Goal: Information Seeking & Learning: Learn about a topic

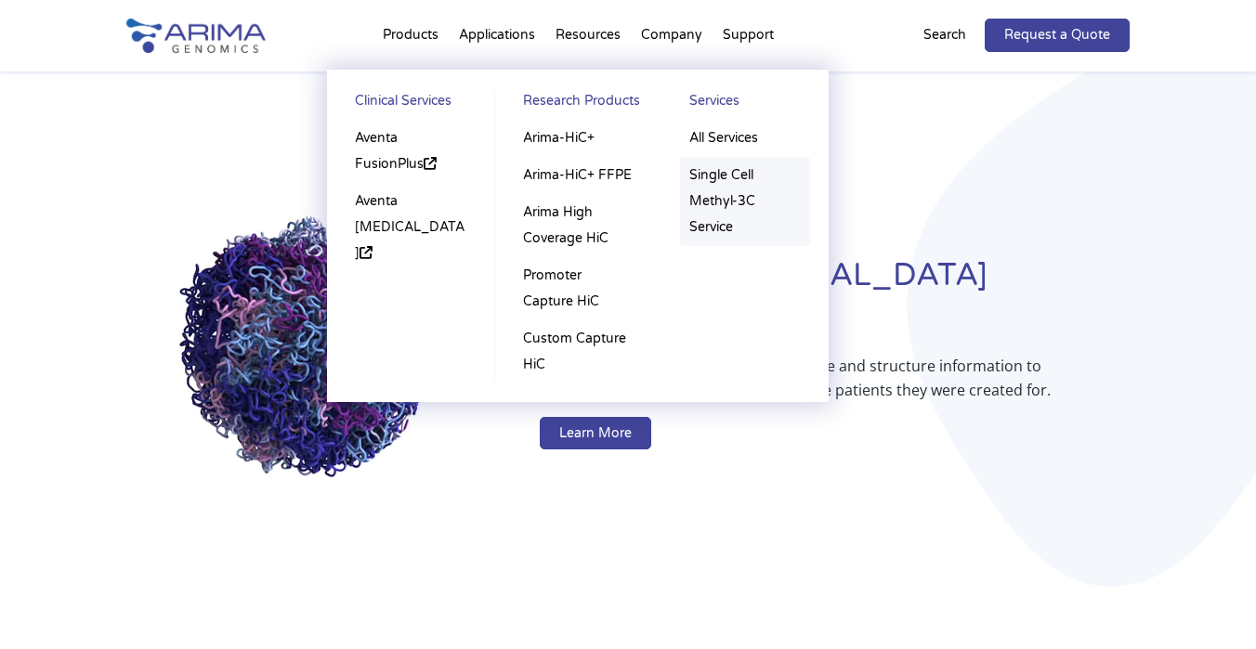
click at [716, 188] on link "Single Cell Methyl-3C Service" at bounding box center [745, 201] width 130 height 89
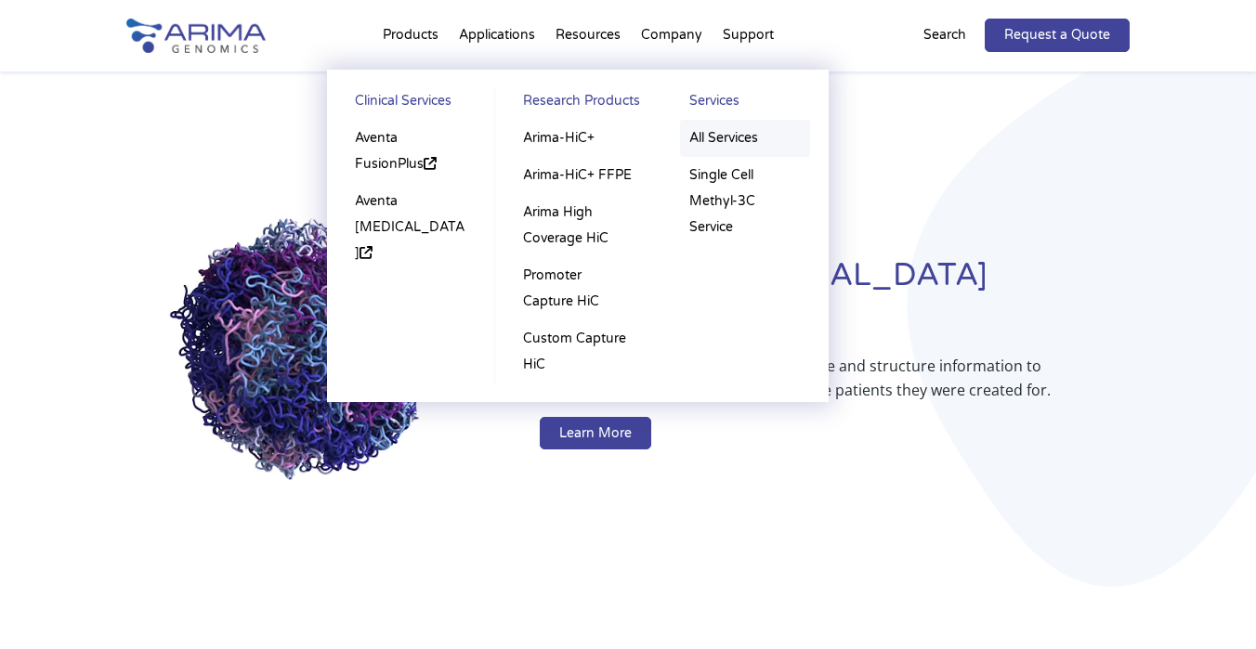
click at [710, 137] on link "All Services" at bounding box center [745, 138] width 130 height 37
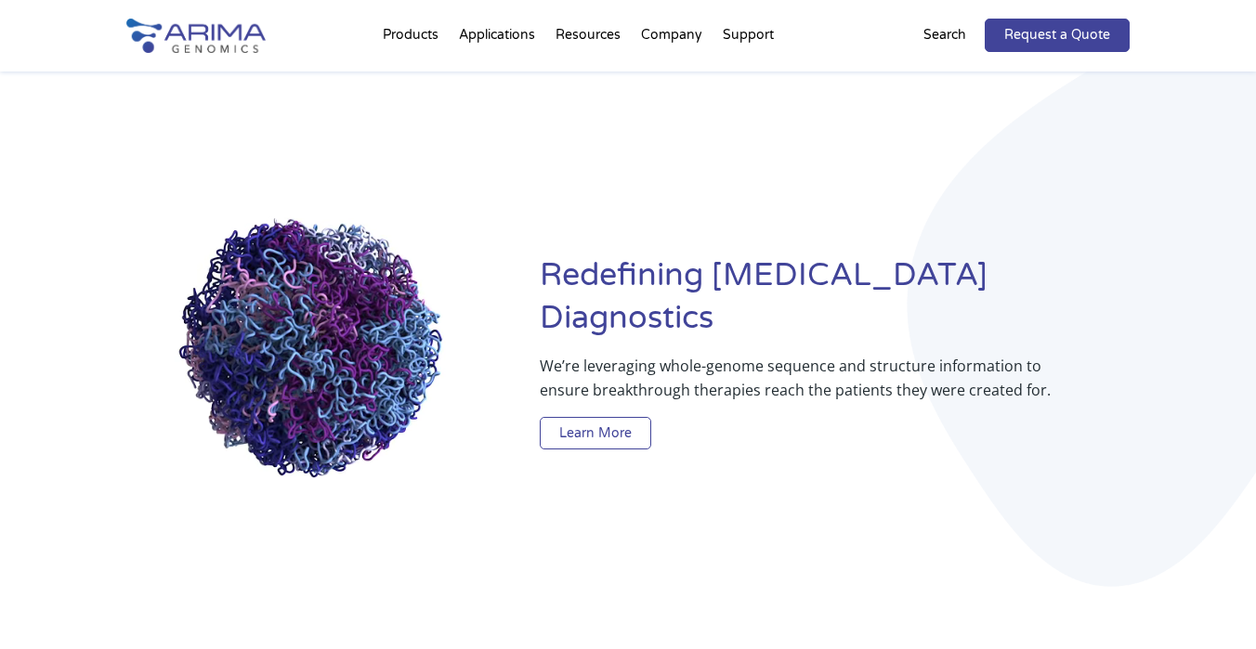
click at [594, 421] on link "Learn More" at bounding box center [595, 433] width 111 height 33
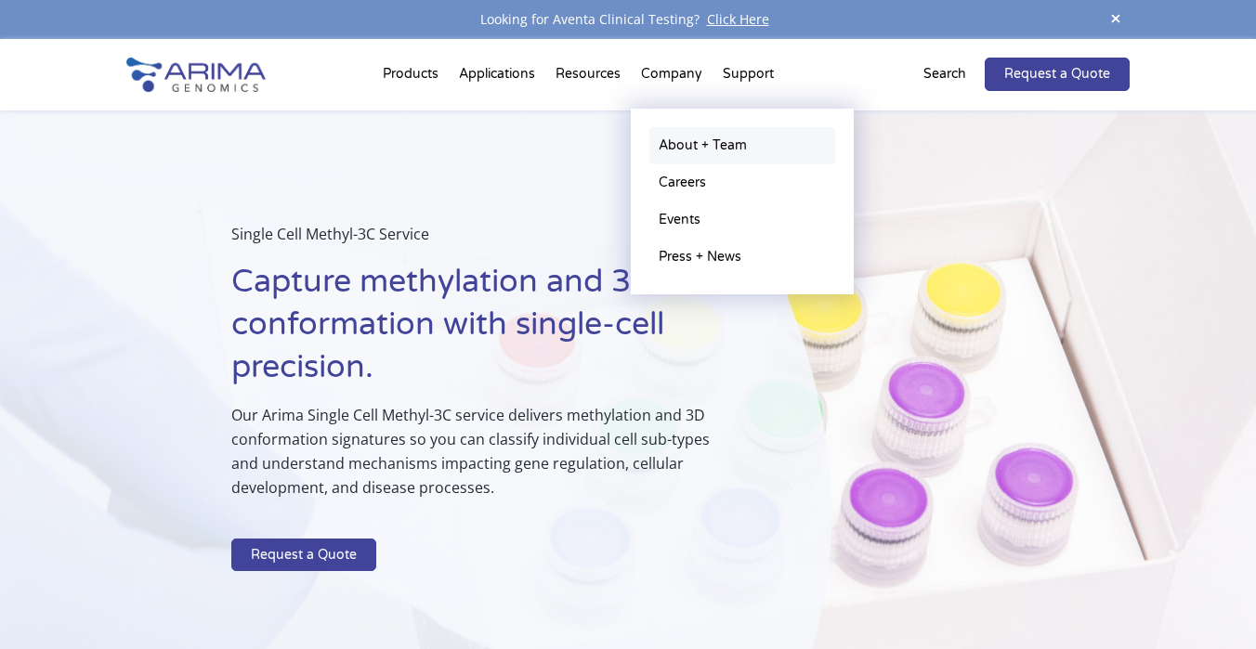
click at [694, 147] on link "About + Team" at bounding box center [742, 145] width 186 height 37
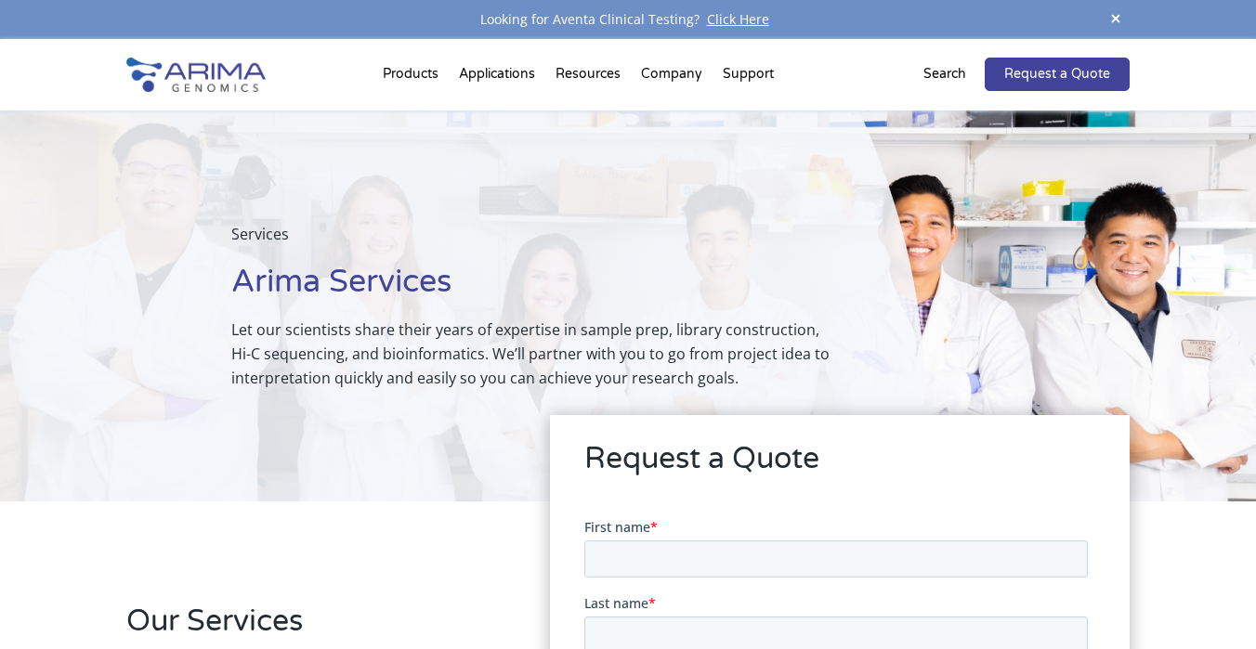
click at [957, 68] on p "Search" at bounding box center [944, 74] width 43 height 24
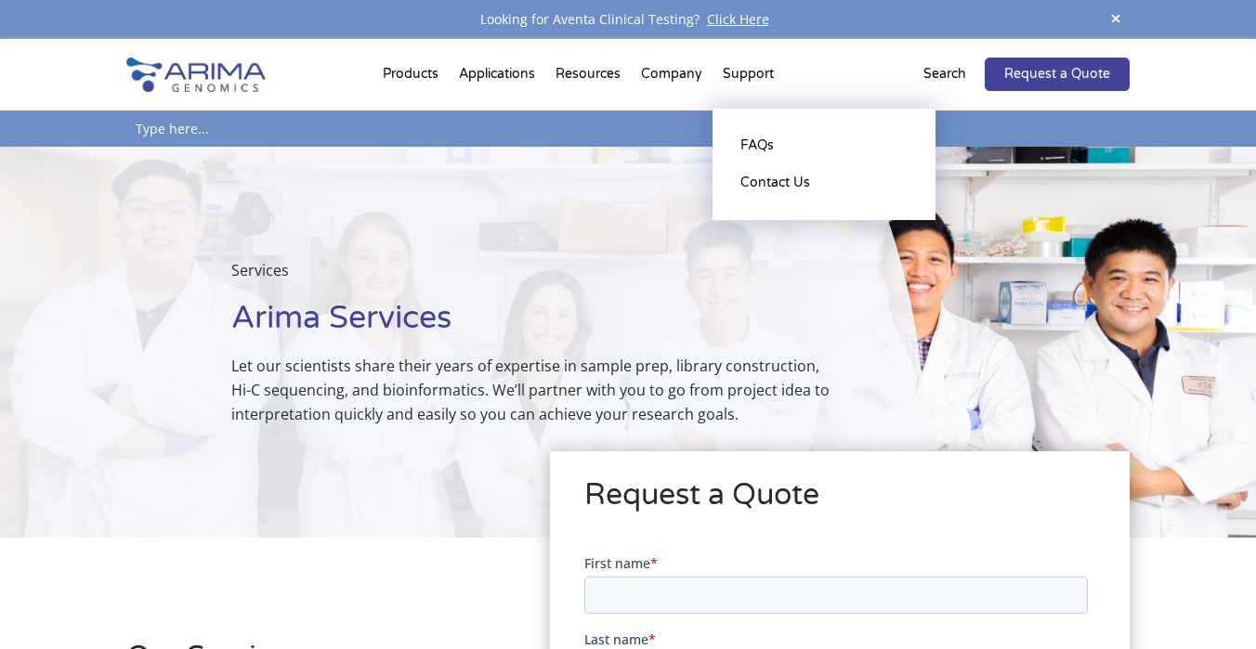
click at [726, 72] on li "Support FAQs Contact Us" at bounding box center [748, 77] width 72 height 63
click at [760, 147] on link "FAQs" at bounding box center [824, 145] width 186 height 37
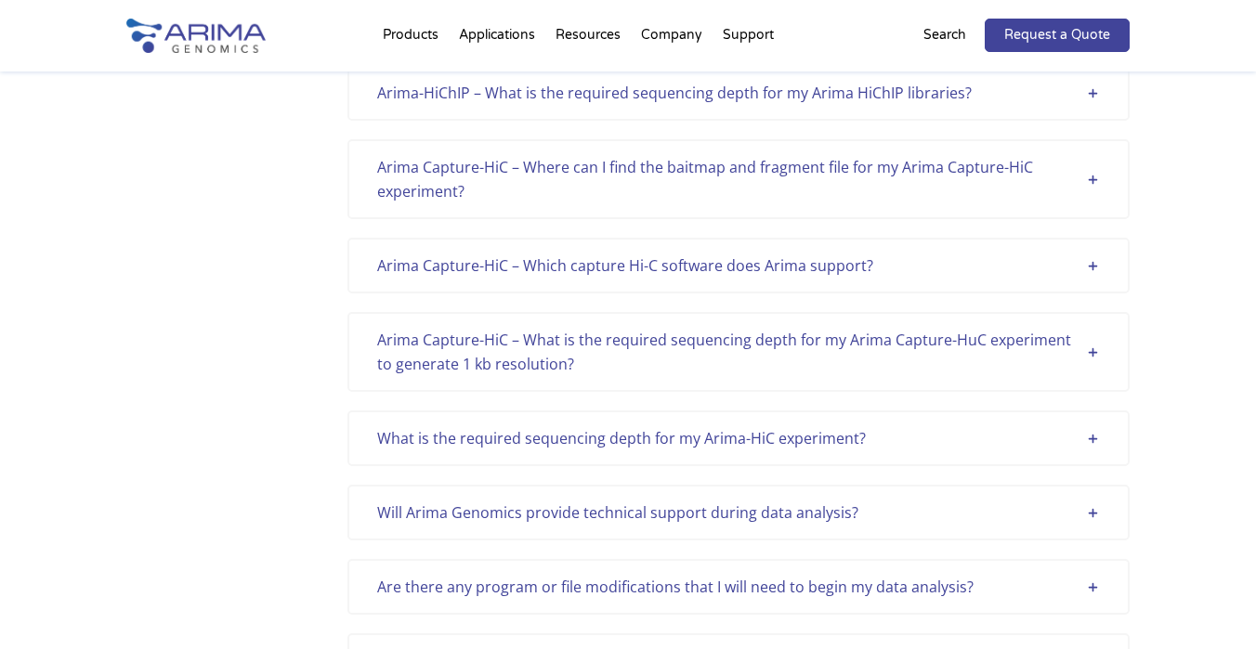
scroll to position [665, 0]
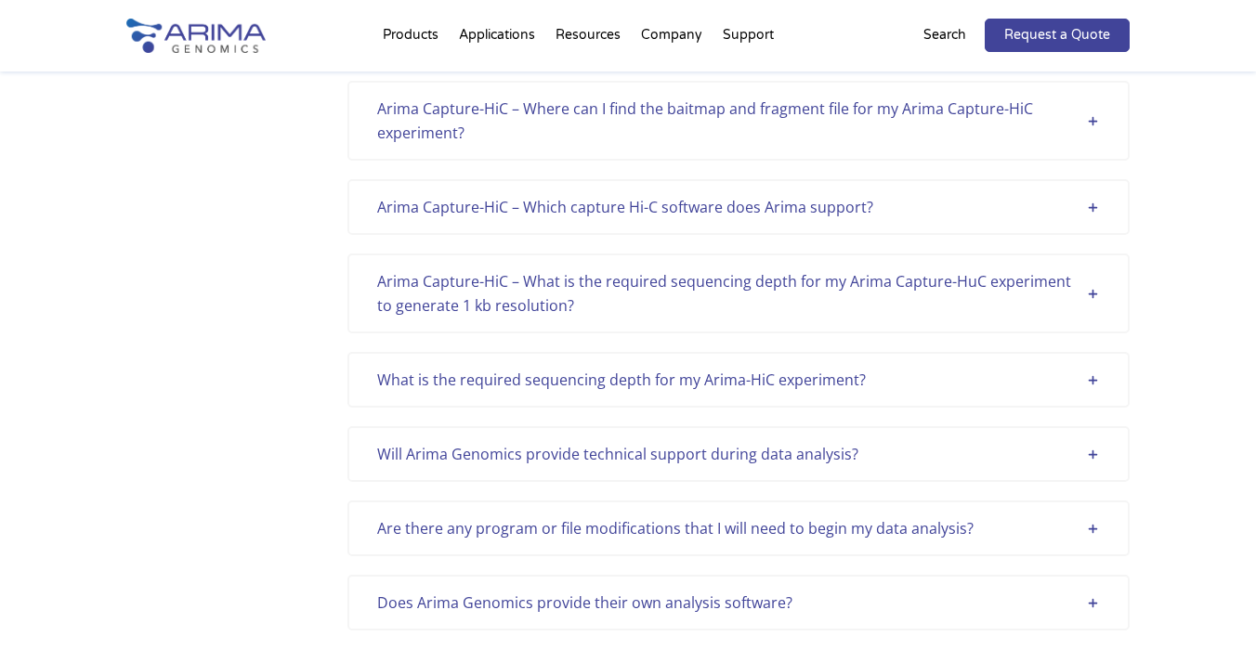
click at [1007, 290] on div "Arima Capture-HiC – What is the required sequencing depth for my Arima Capture-…" at bounding box center [738, 293] width 723 height 48
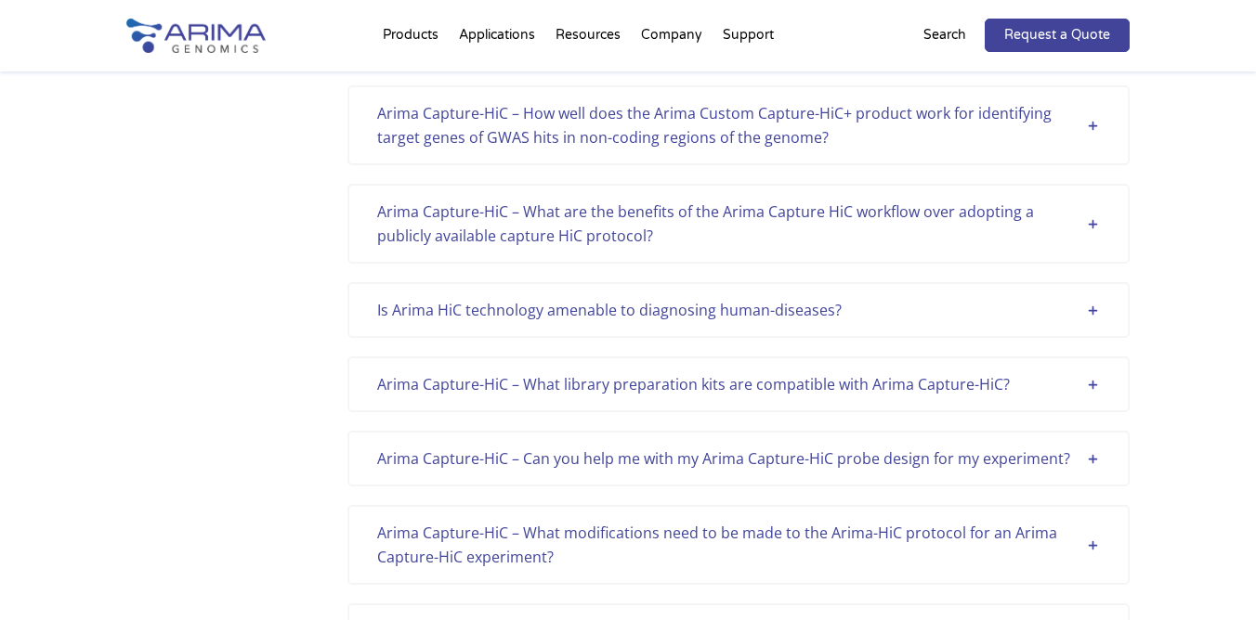
scroll to position [4162, 0]
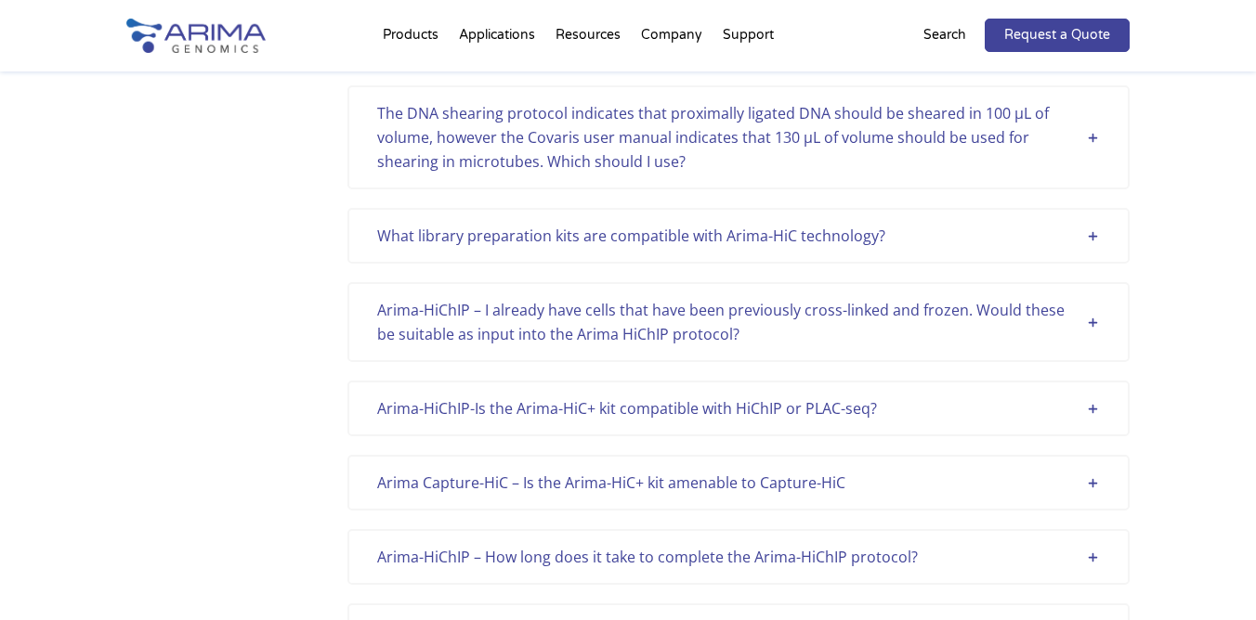
click at [699, 322] on div "Arima-HiChIP – I already have cells that have been previously cross-linked and …" at bounding box center [738, 322] width 723 height 48
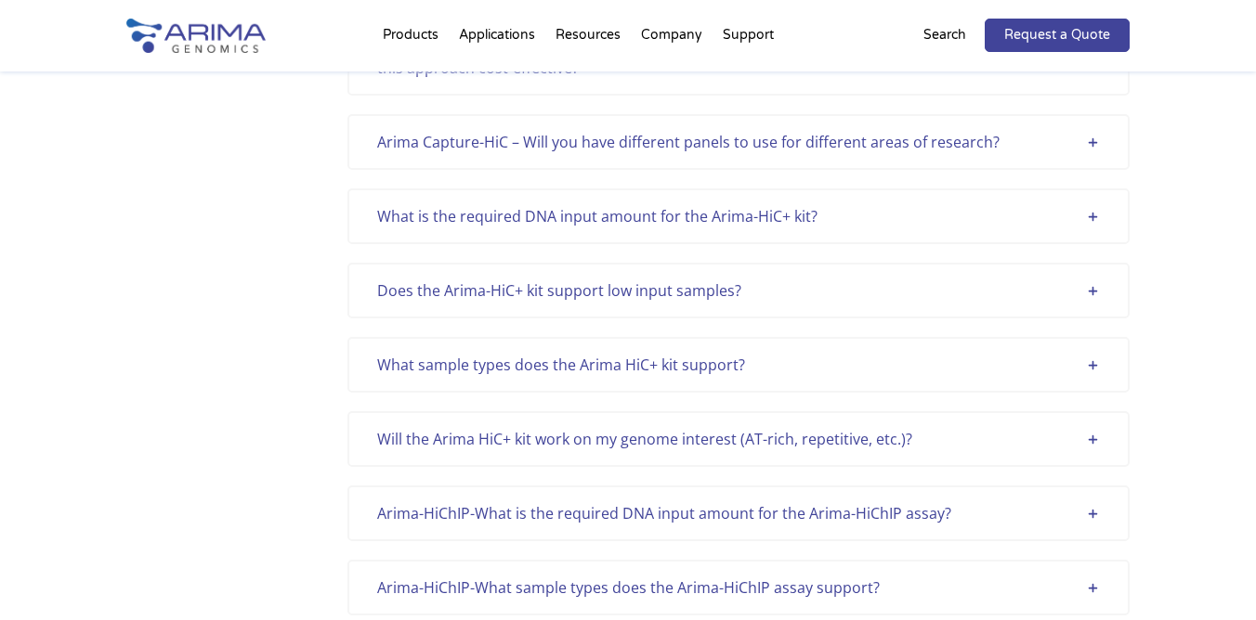
scroll to position [4999, 0]
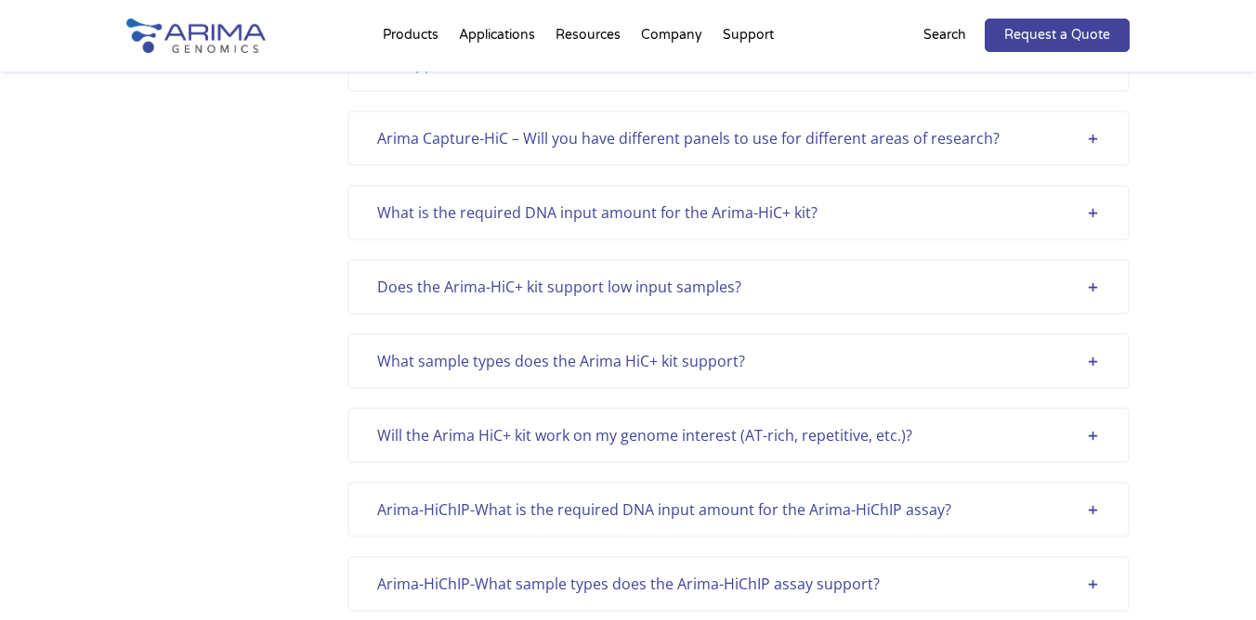
click at [783, 281] on div "Does the Arima-HiC+ kit support low input samples?" at bounding box center [738, 287] width 723 height 24
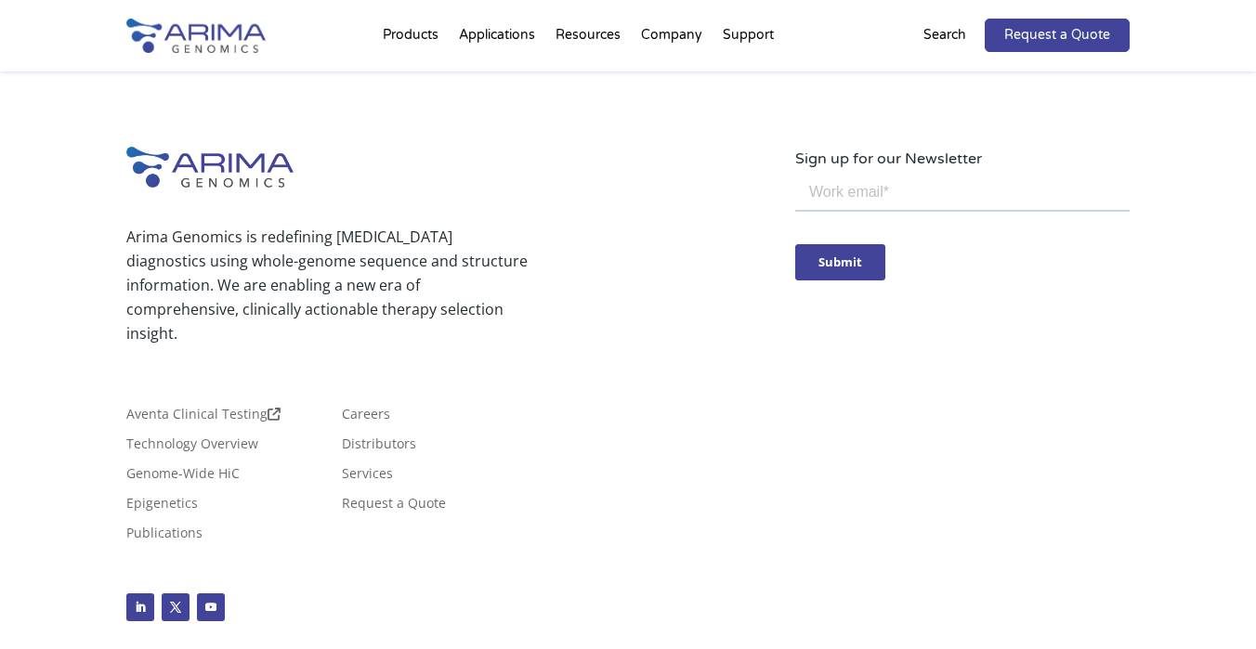
scroll to position [2857, 0]
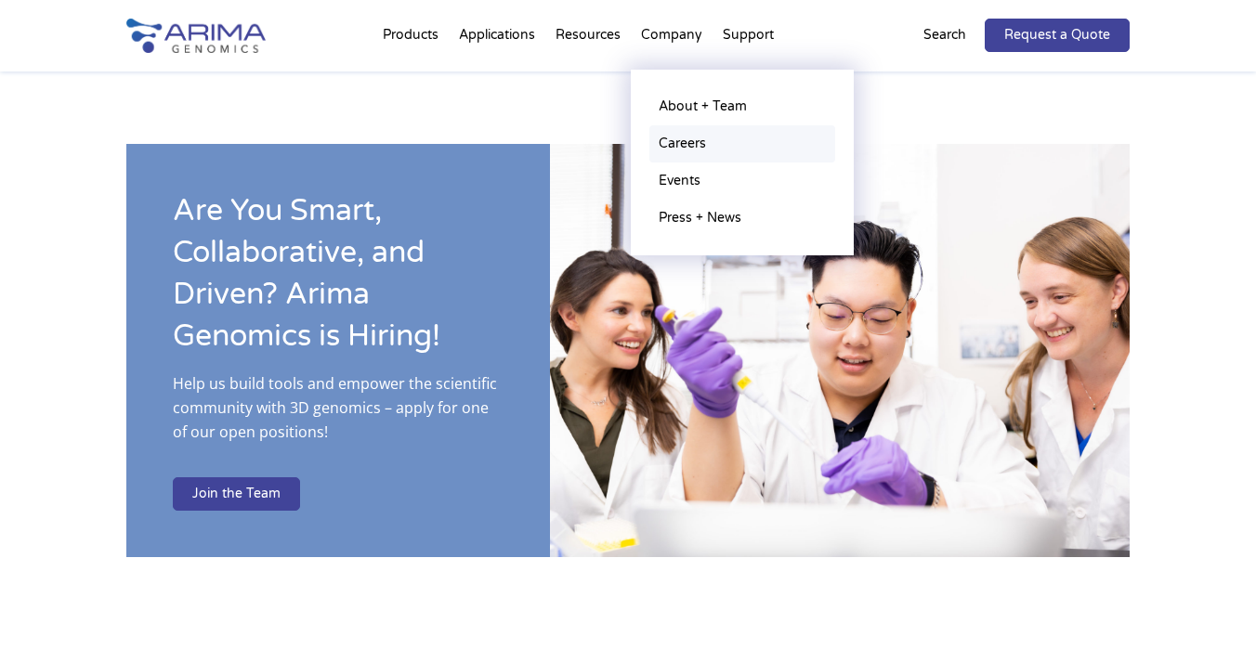
click at [698, 144] on link "Careers" at bounding box center [742, 143] width 186 height 37
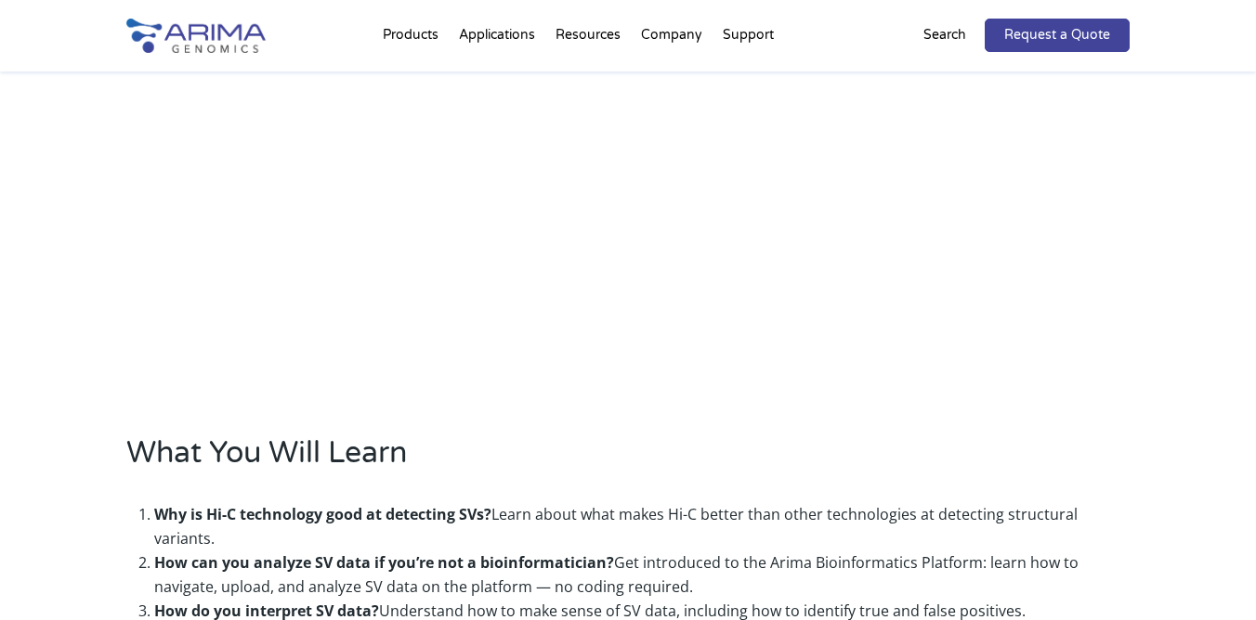
scroll to position [857, 0]
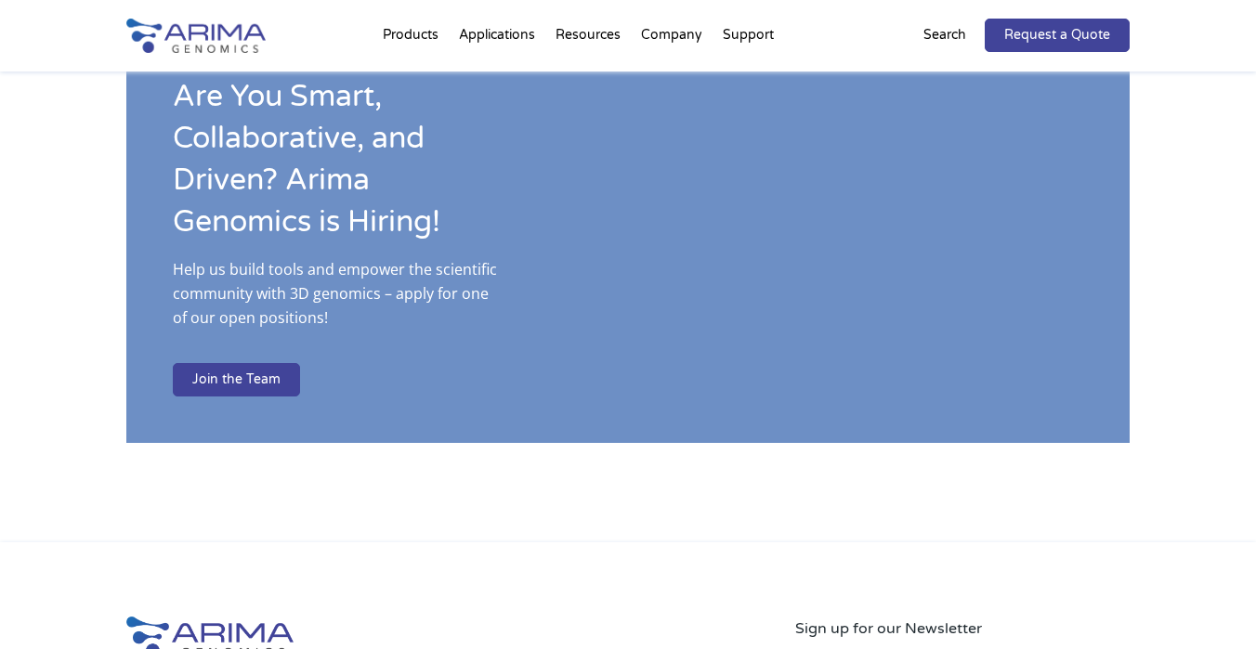
scroll to position [2754, 0]
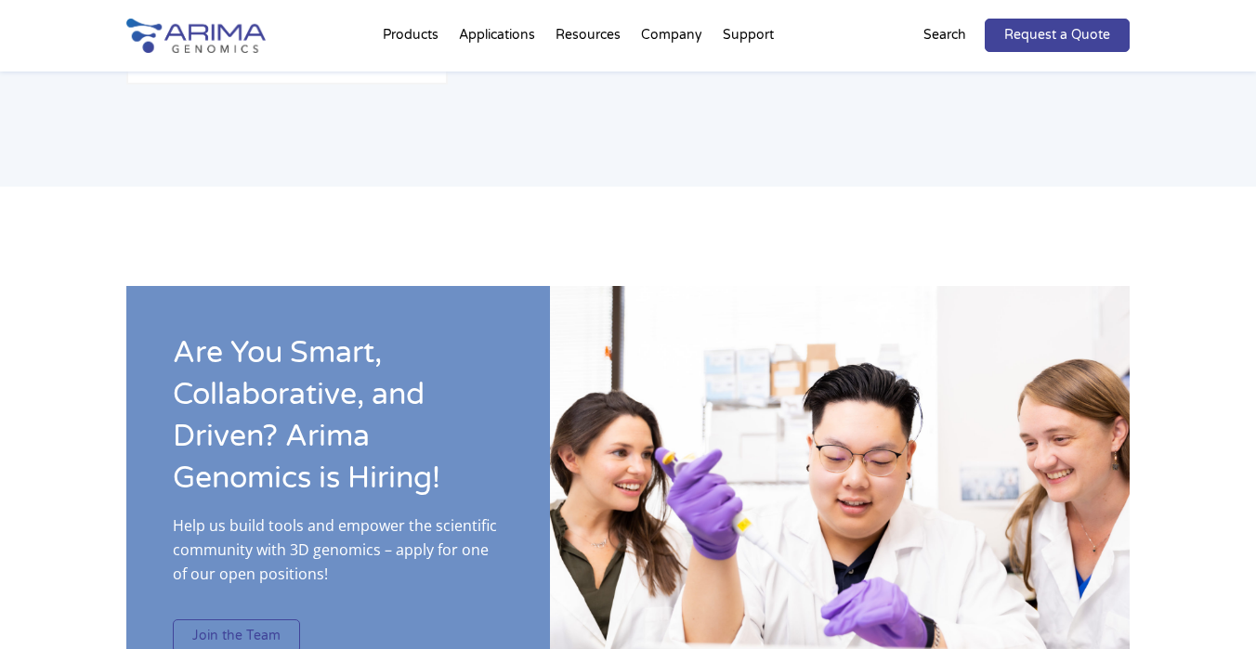
click at [214, 620] on link "Join the Team" at bounding box center [236, 636] width 127 height 33
